Goal: Communication & Community: Participate in discussion

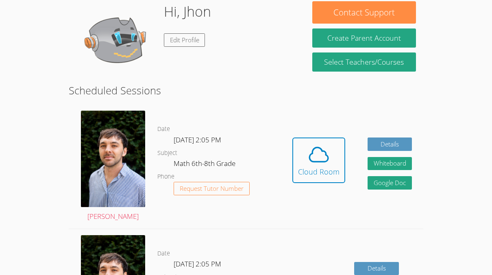
scroll to position [131, 0]
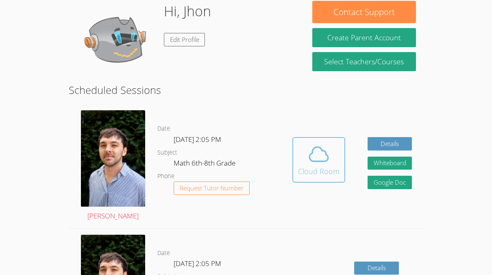
click at [312, 174] on div "Cloud Room" at bounding box center [319, 171] width 42 height 11
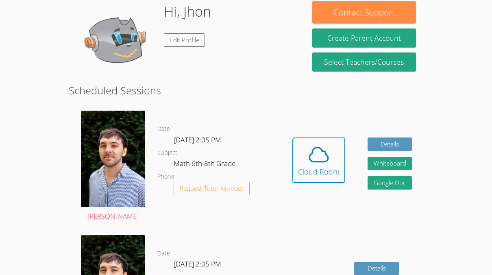
click at [76, 44] on img at bounding box center [116, 41] width 81 height 81
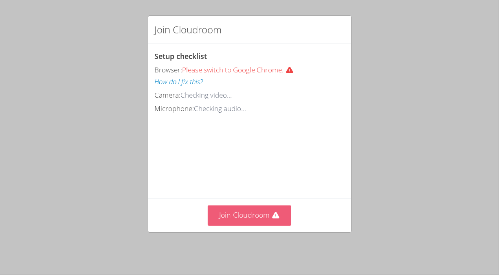
click at [284, 211] on button "Join Cloudroom" at bounding box center [249, 216] width 83 height 20
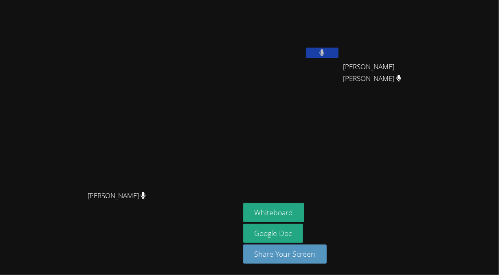
click at [240, 211] on main "Franco Uribe-Rheinbolt Franco Uribe-Rheinbolt" at bounding box center [120, 137] width 240 height 275
click at [315, 126] on aside "Jhon Reis-Costa David Silva Fernandes David Silva Fernandes Whiteboard Google D…" at bounding box center [341, 137] width 203 height 275
click at [315, 123] on aside "Jhon Reis-Costa David Silva Fernandes David Silva Fernandes Whiteboard Google D…" at bounding box center [341, 137] width 203 height 275
click at [440, 39] on video at bounding box center [391, 30] width 97 height 55
click at [440, 45] on video at bounding box center [391, 30] width 97 height 55
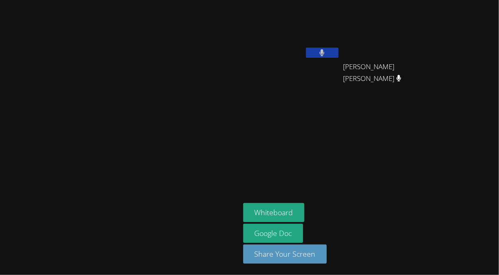
click at [440, 43] on video at bounding box center [391, 30] width 97 height 55
click at [440, 50] on video at bounding box center [391, 30] width 97 height 55
click at [437, 48] on video at bounding box center [391, 30] width 97 height 55
click at [431, 43] on video at bounding box center [391, 30] width 97 height 55
click at [427, 38] on video at bounding box center [391, 30] width 97 height 55
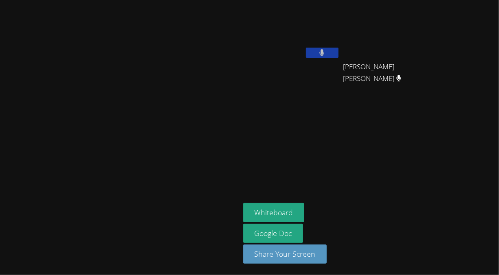
click at [440, 22] on video at bounding box center [391, 30] width 97 height 55
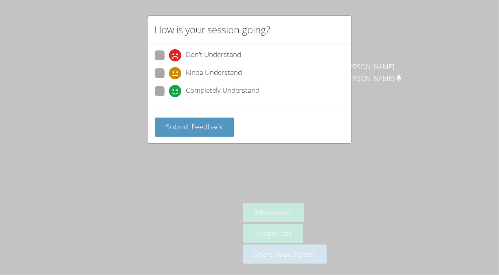
click at [176, 88] on icon at bounding box center [175, 91] width 12 height 12
click at [176, 88] on input "Completely Understand" at bounding box center [172, 89] width 7 height 7
radio input "true"
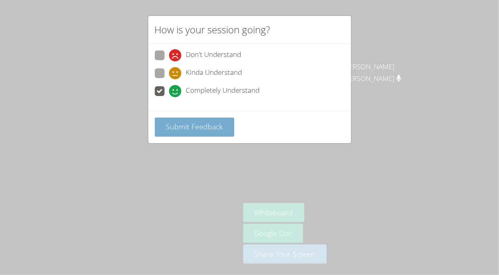
click at [184, 133] on button "Submit Feedback" at bounding box center [195, 127] width 80 height 19
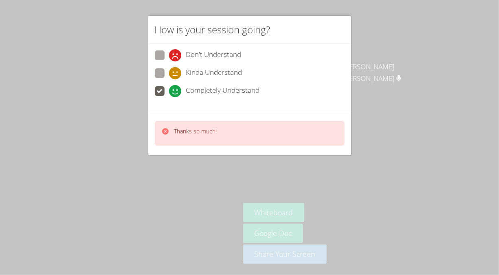
click at [190, 128] on p "Thanks so much!" at bounding box center [195, 131] width 43 height 8
click at [206, 122] on div "Thanks so much!" at bounding box center [250, 133] width 190 height 25
click at [203, 129] on p "Thanks so much!" at bounding box center [195, 131] width 43 height 8
click at [216, 131] on p "Thanks so much!" at bounding box center [195, 131] width 43 height 8
click at [209, 130] on p "Thanks so much!" at bounding box center [195, 131] width 43 height 8
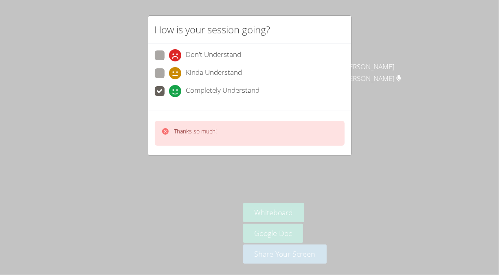
click at [205, 133] on p "Thanks so much!" at bounding box center [195, 131] width 43 height 8
click at [212, 141] on div "Thanks so much!" at bounding box center [250, 133] width 190 height 25
click at [220, 133] on div "Thanks so much!" at bounding box center [250, 133] width 190 height 25
click at [231, 137] on div "Thanks so much!" at bounding box center [250, 133] width 190 height 25
click at [239, 136] on div "Thanks so much!" at bounding box center [250, 133] width 190 height 25
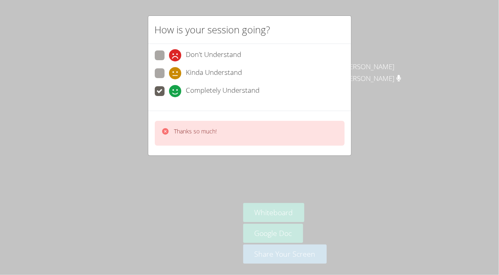
click at [231, 136] on div "Thanks so much!" at bounding box center [250, 133] width 190 height 25
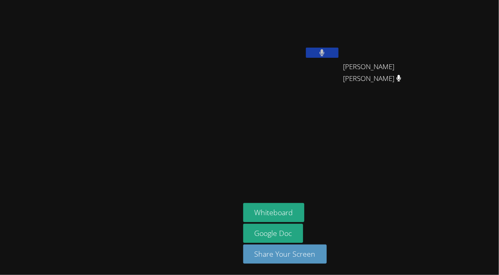
click at [181, 133] on video at bounding box center [120, 121] width 122 height 131
click at [340, 46] on video at bounding box center [291, 30] width 97 height 55
click at [324, 49] on icon at bounding box center [321, 52] width 5 height 7
drag, startPoint x: 376, startPoint y: 49, endPoint x: 325, endPoint y: 66, distance: 53.9
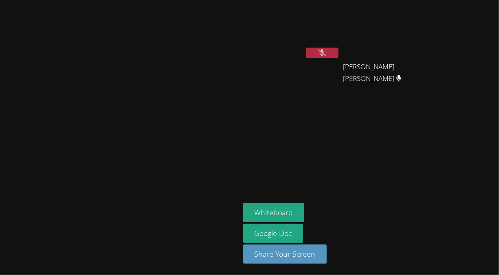
click at [325, 66] on div "Jhon Reis-Costa" at bounding box center [291, 46] width 97 height 87
click at [340, 65] on div "Jhon Reis-Costa" at bounding box center [291, 46] width 97 height 87
click at [326, 52] on icon at bounding box center [321, 52] width 9 height 7
click at [338, 53] on button at bounding box center [322, 53] width 33 height 10
